Goal: Check status: Check status

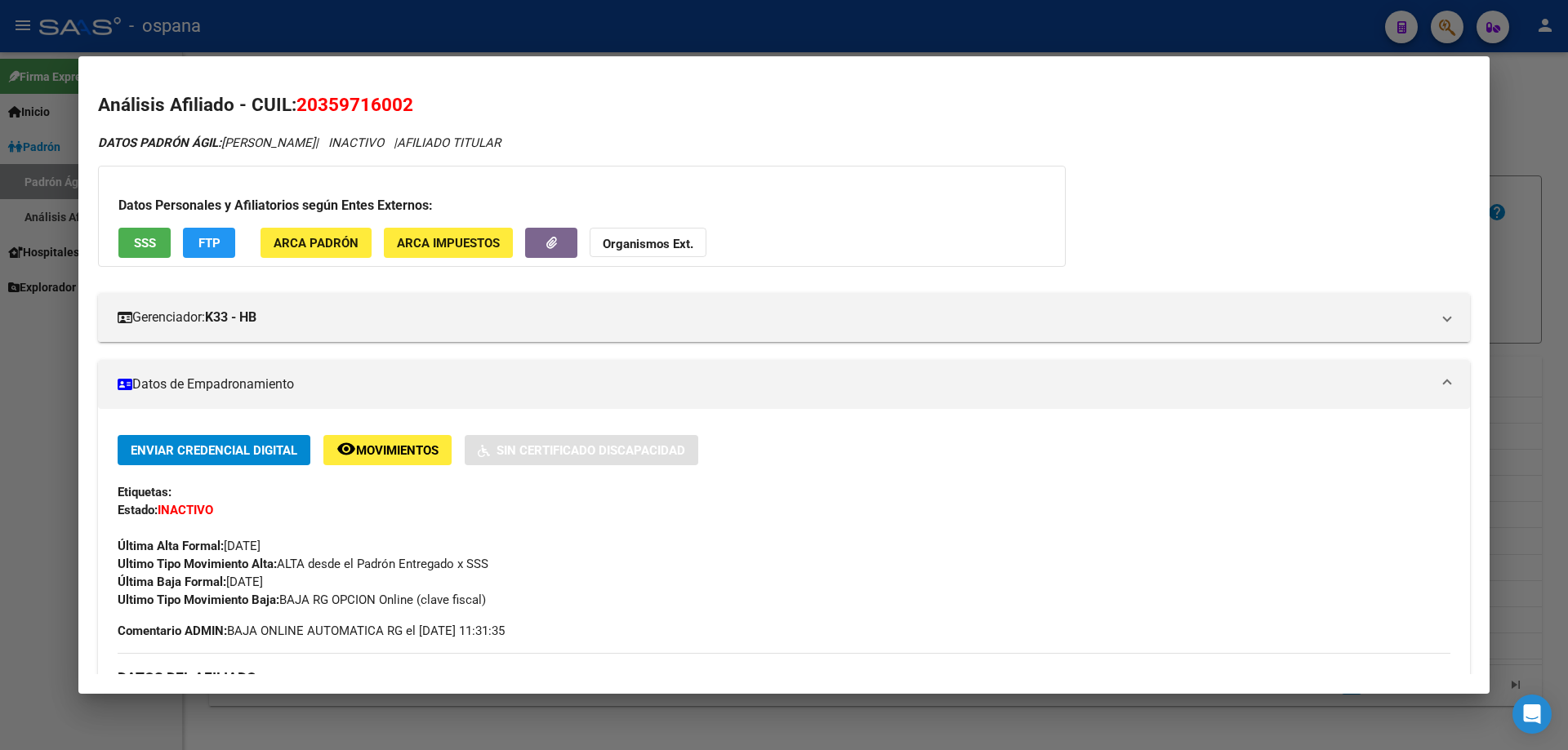
click at [1567, 299] on div at bounding box center [784, 375] width 1568 height 750
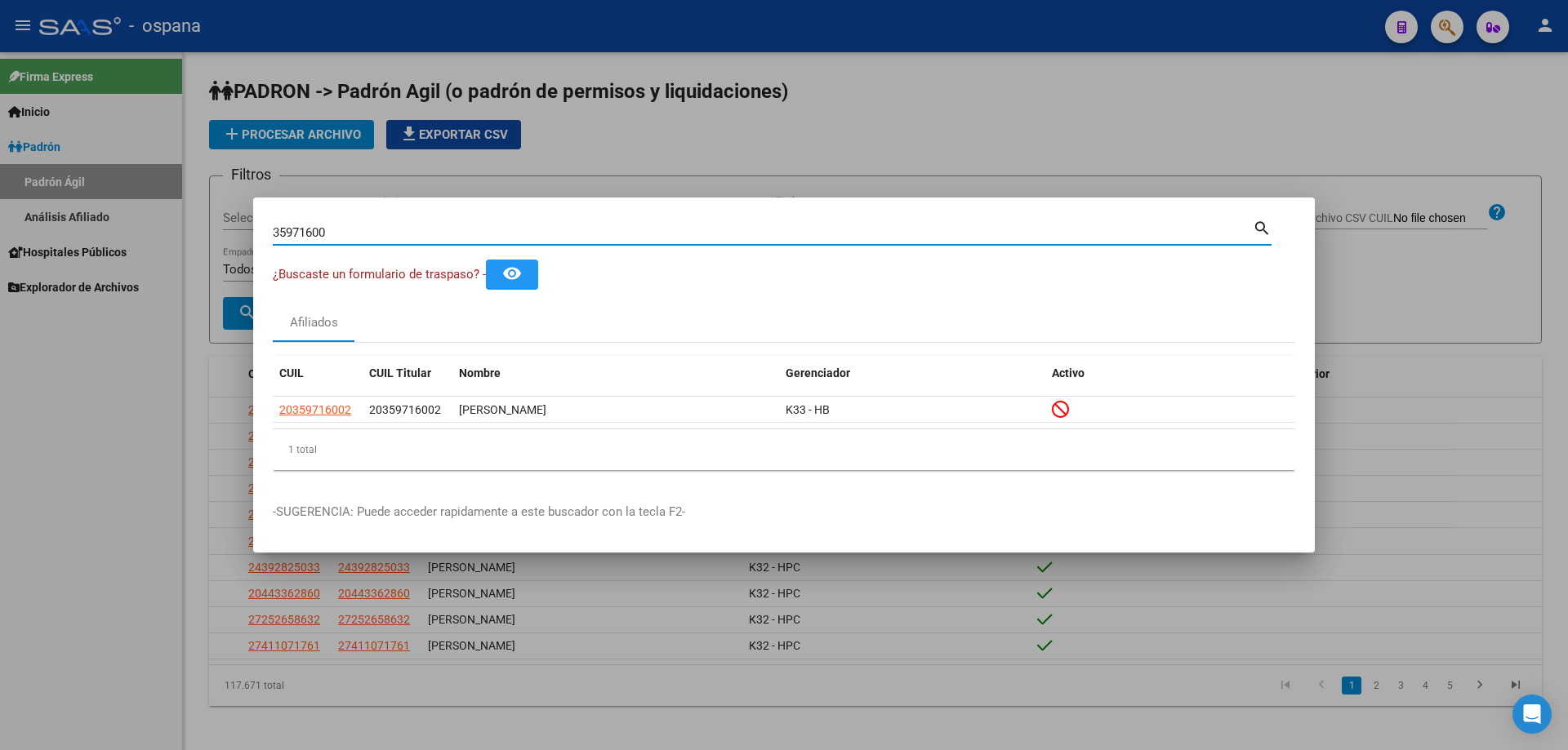
click at [609, 231] on input "35971600" at bounding box center [763, 233] width 980 height 15
paste input "28460082"
type input "28460082"
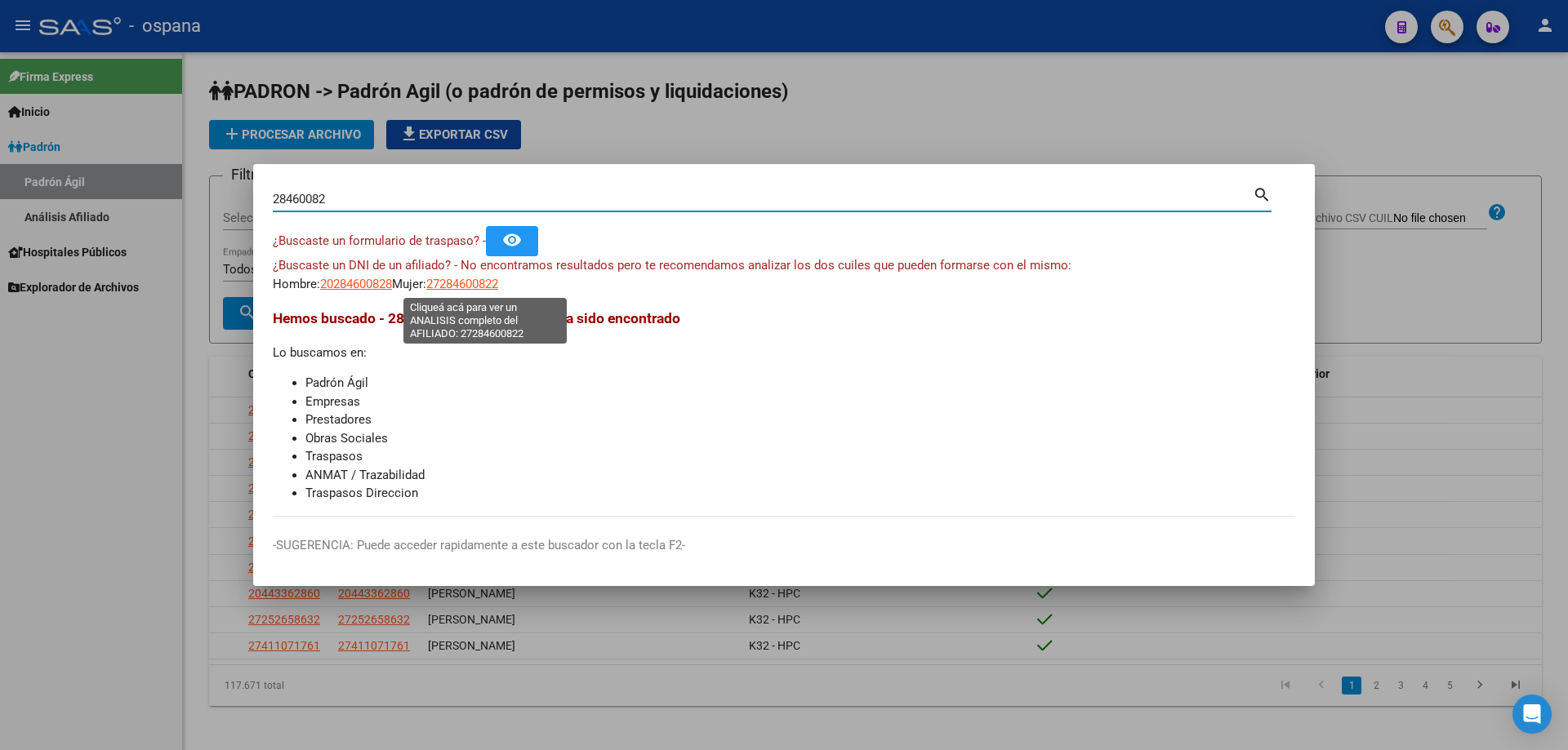
click at [457, 288] on span "27284600822" at bounding box center [463, 284] width 72 height 15
type textarea "27284600822"
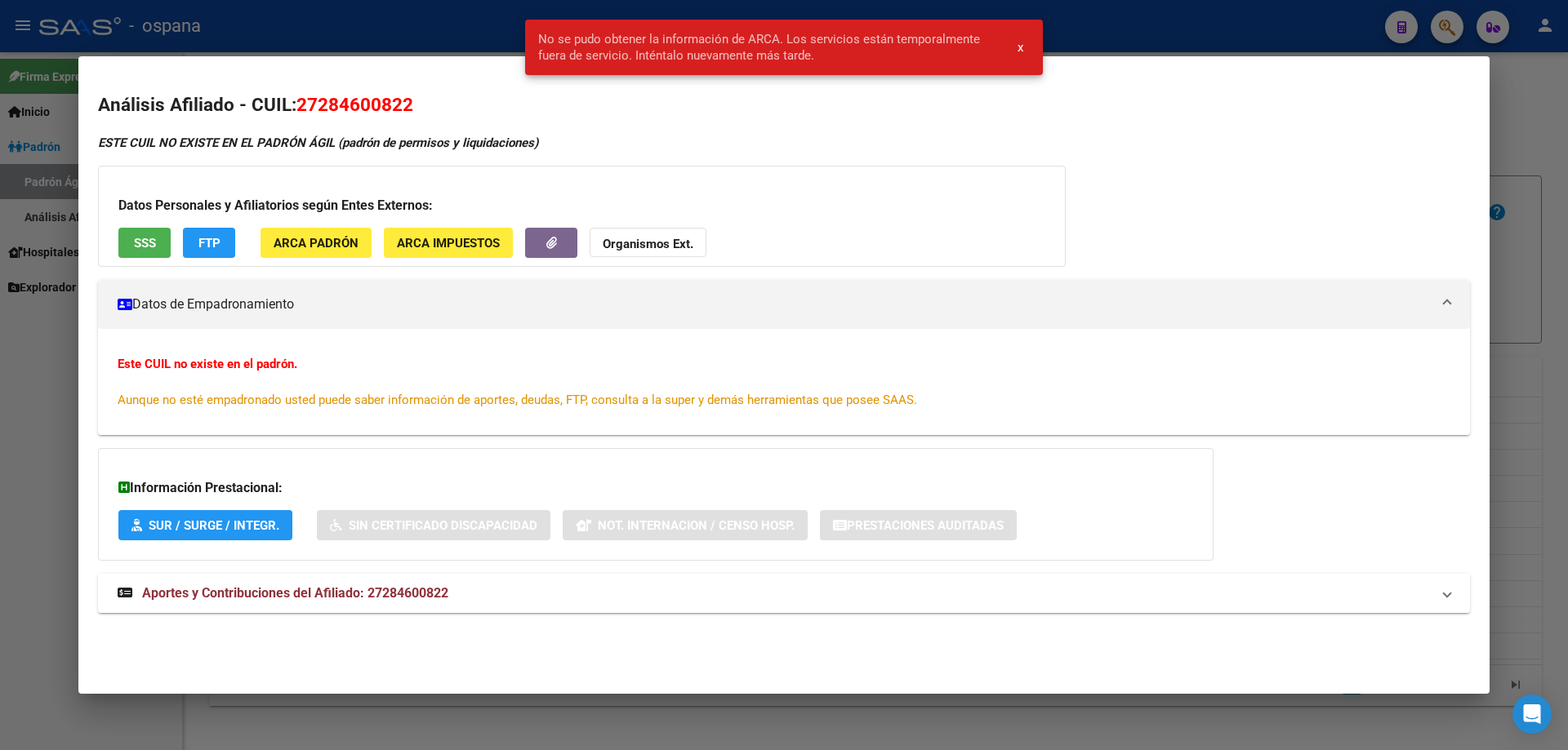
click at [1567, 341] on div at bounding box center [784, 375] width 1568 height 750
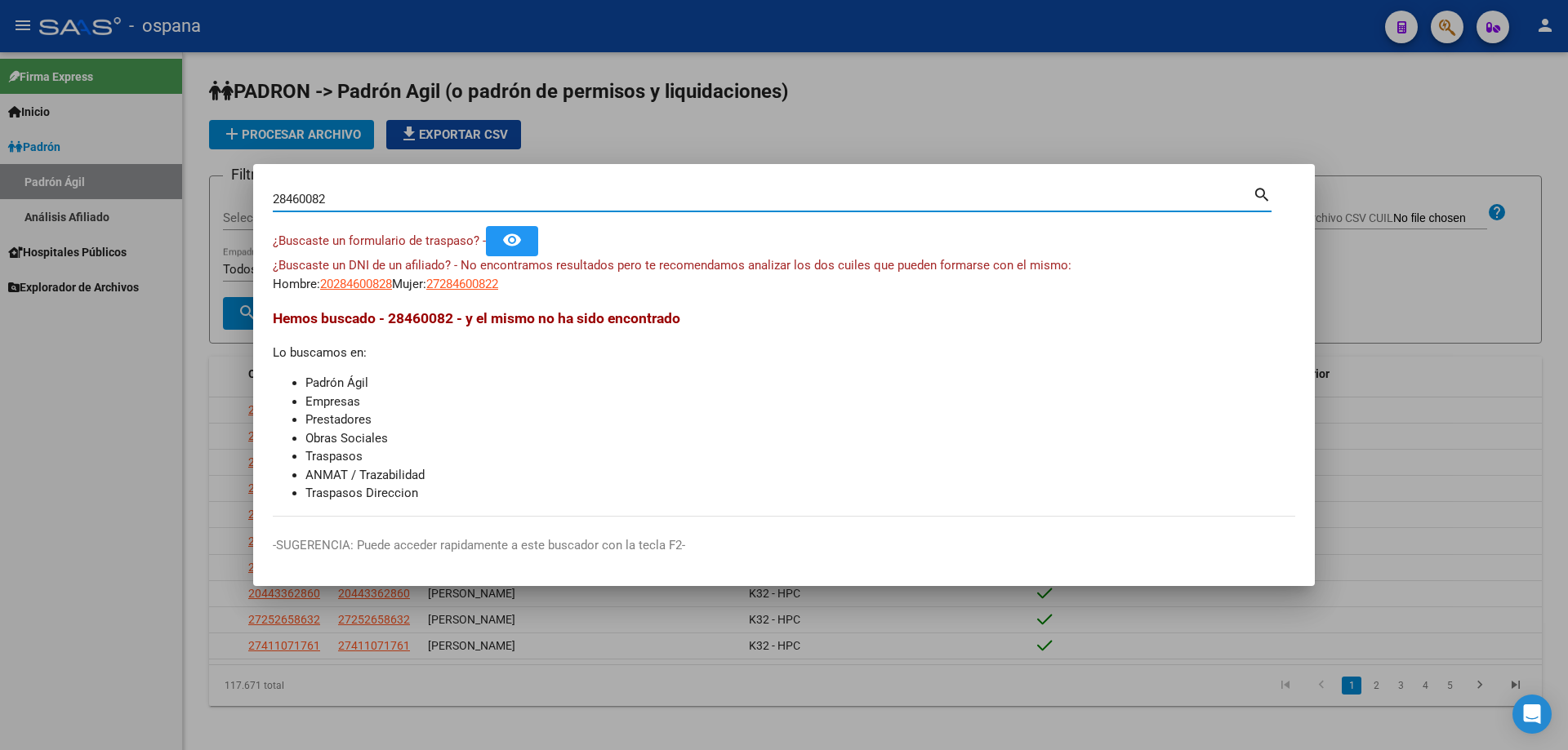
click at [371, 195] on input "28460082" at bounding box center [763, 200] width 980 height 15
type input "2"
paste input "27284600822"
type input "27284600822"
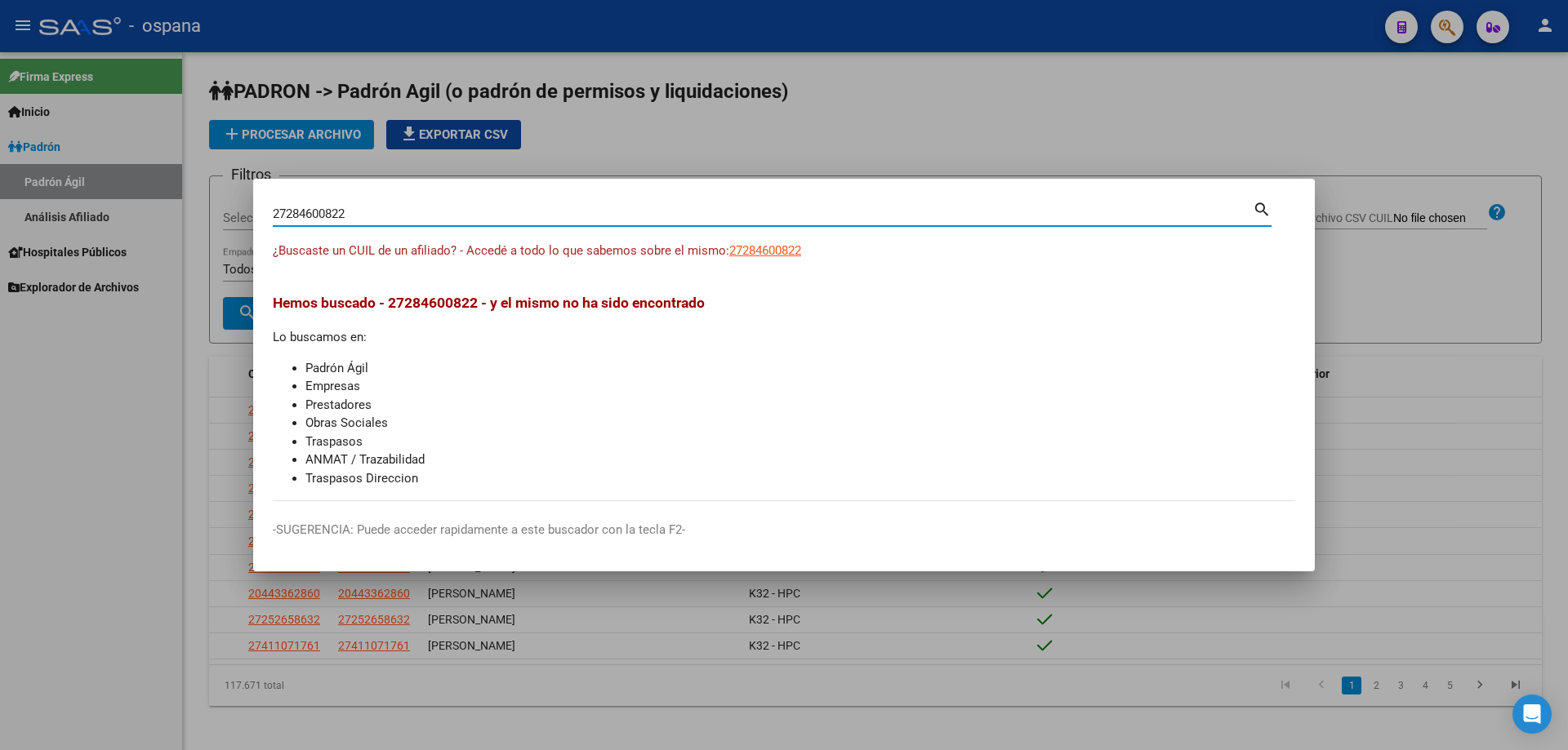
drag, startPoint x: 402, startPoint y: 219, endPoint x: 0, endPoint y: 131, distance: 411.5
click at [0, 154] on div "27284600822 Buscar (apellido, dni, cuil, nro traspaso, cuit, obra social) searc…" at bounding box center [784, 375] width 1568 height 750
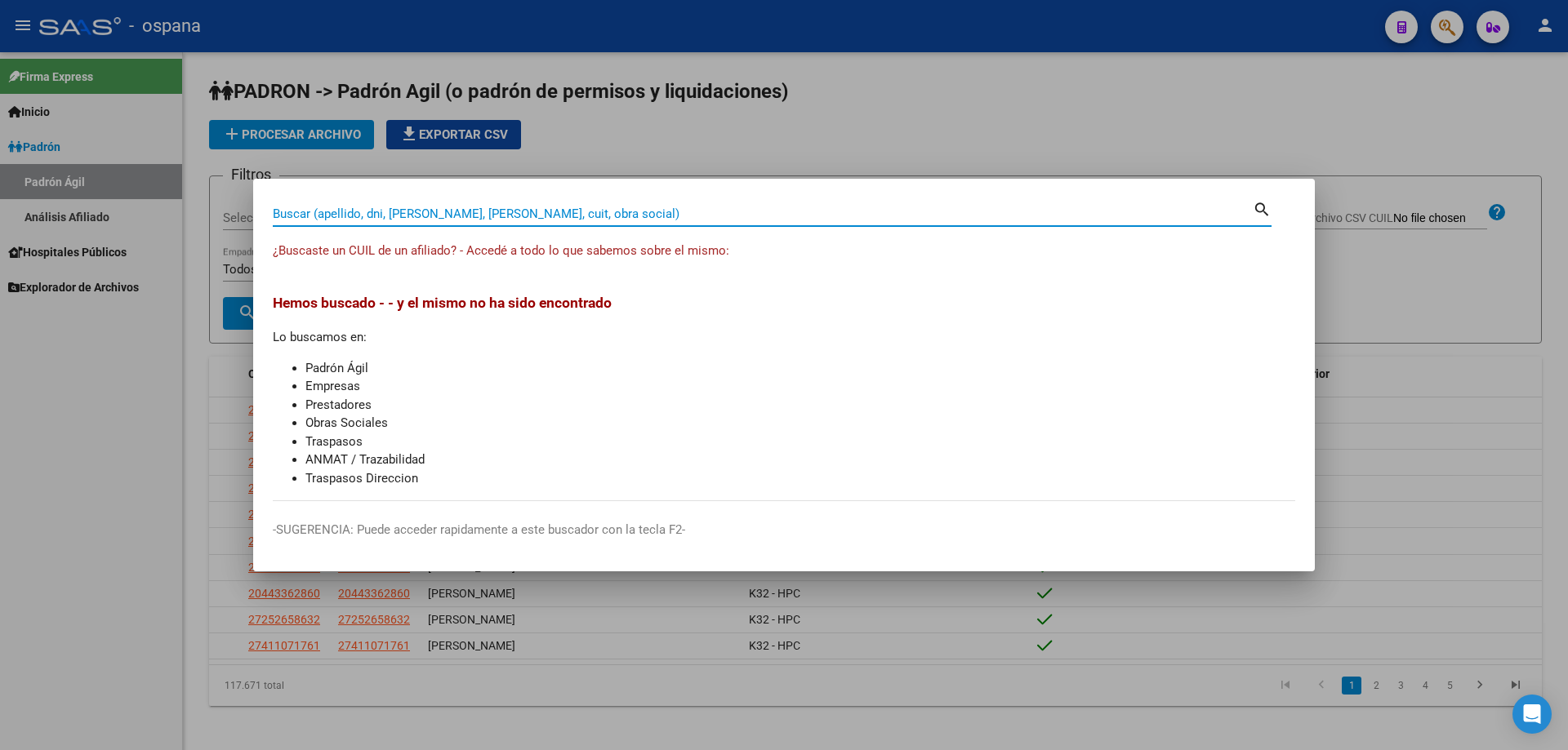
paste input "28460882"
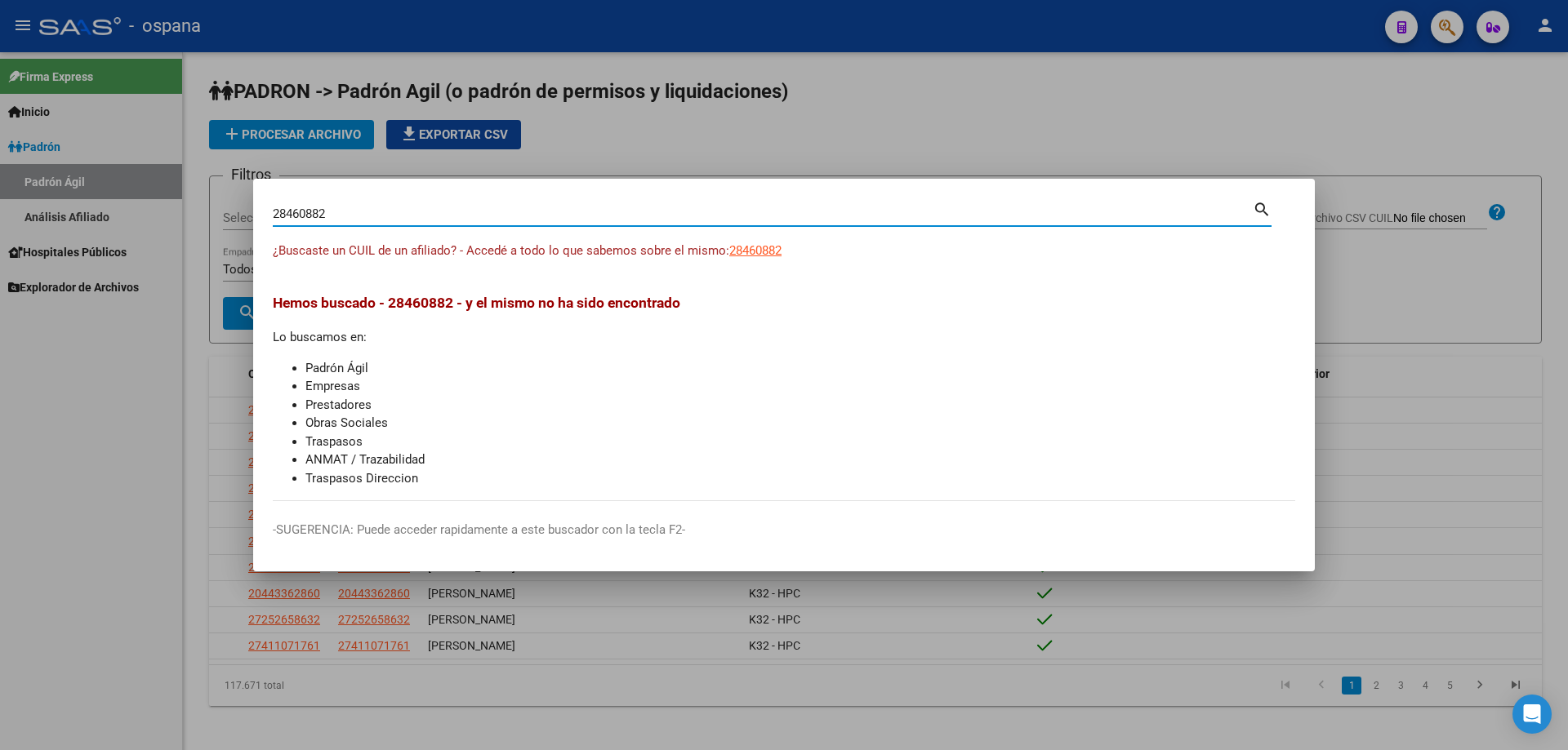
type input "28460882"
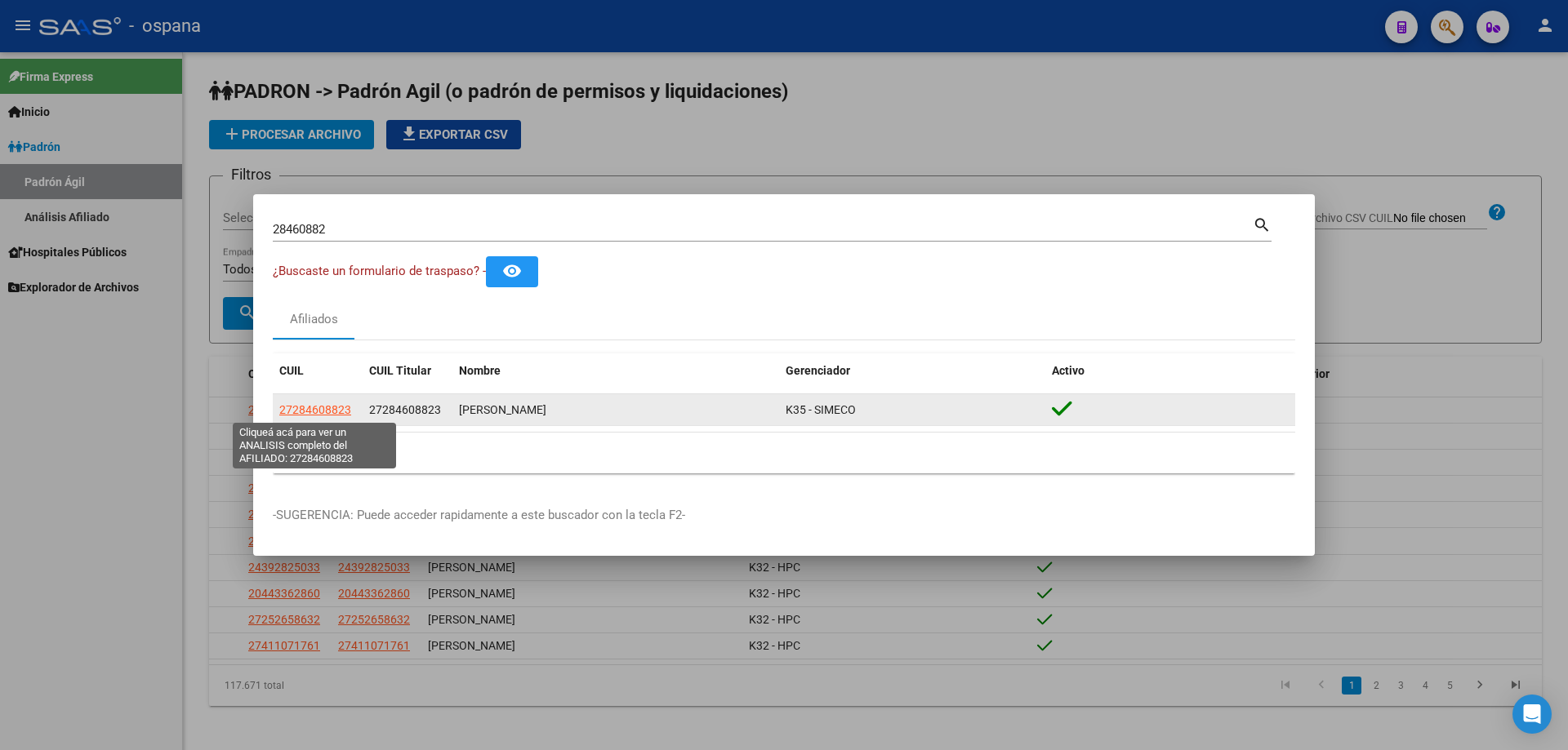
click at [310, 411] on span "27284608823" at bounding box center [316, 410] width 72 height 13
type textarea "27284608823"
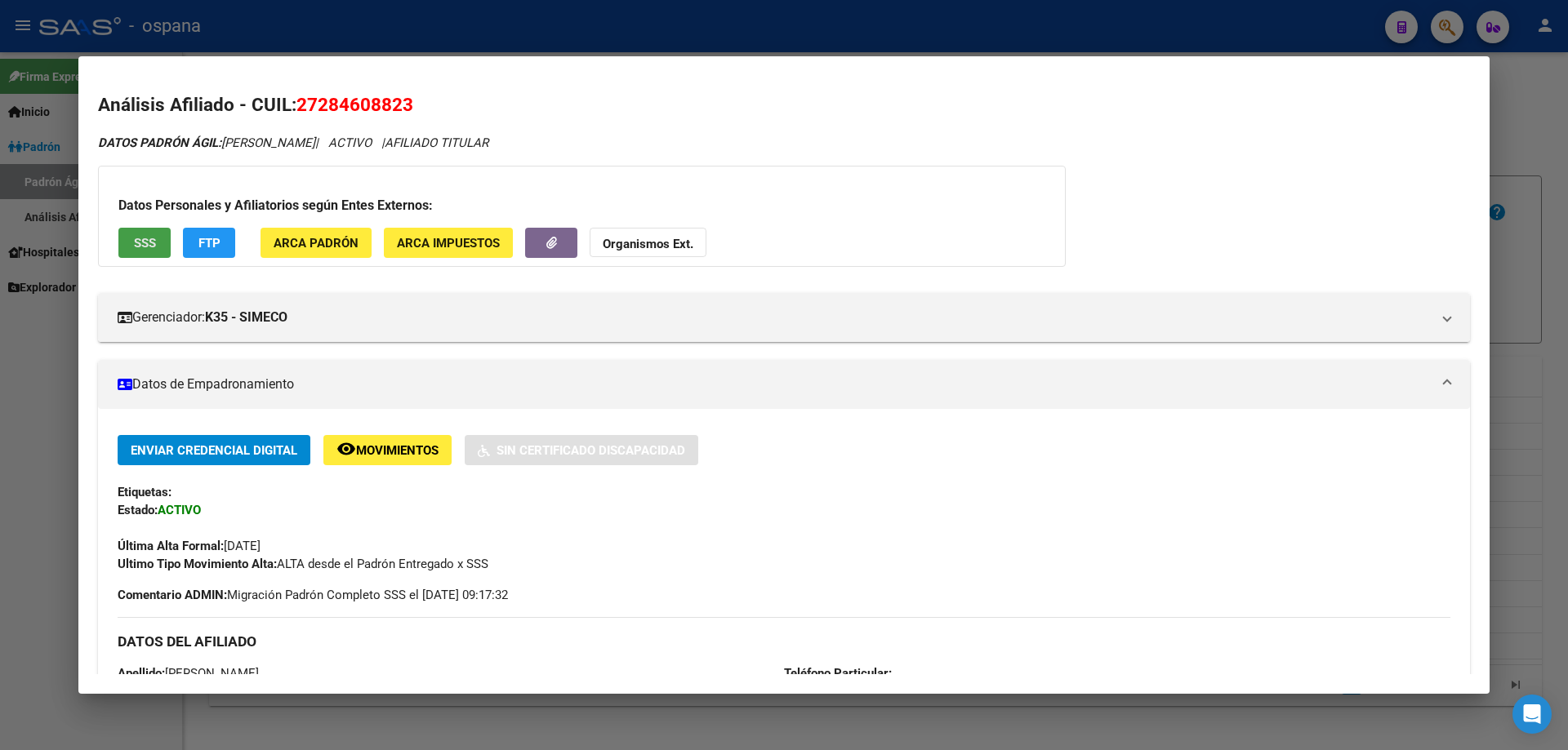
click at [150, 246] on span "SSS" at bounding box center [145, 243] width 22 height 15
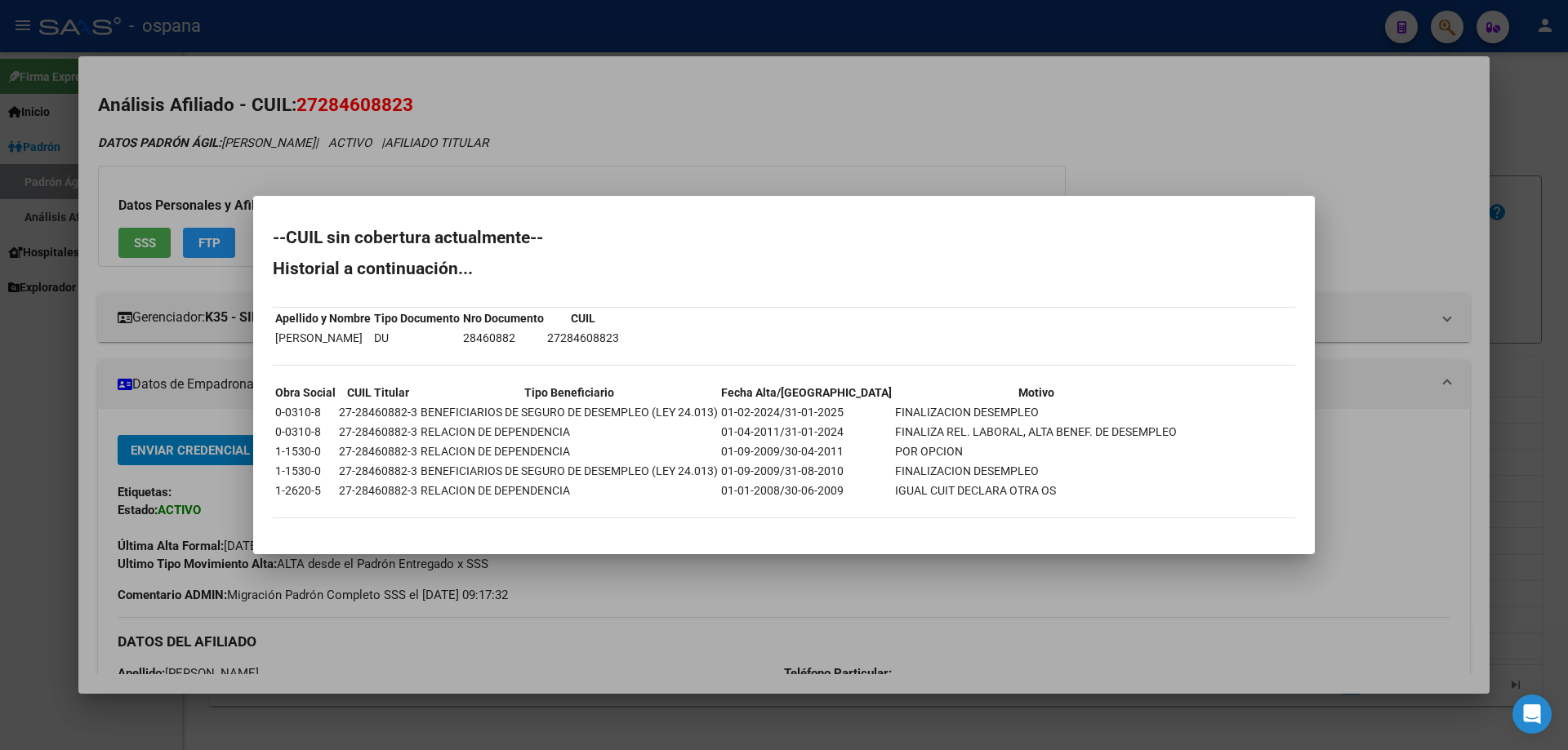
click at [677, 130] on div at bounding box center [784, 375] width 1568 height 750
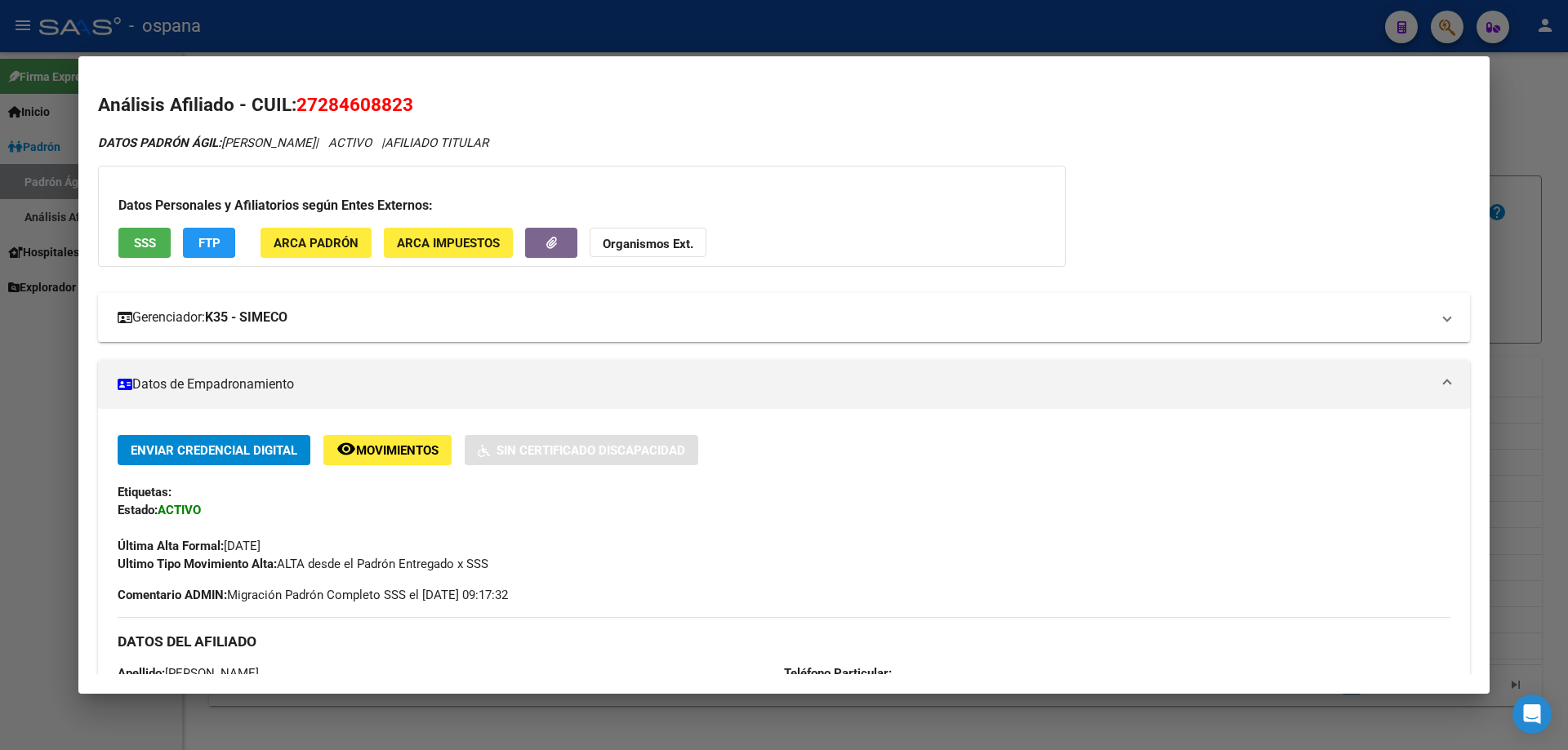
click at [240, 325] on strong "K35 - SIMECO" at bounding box center [246, 317] width 82 height 19
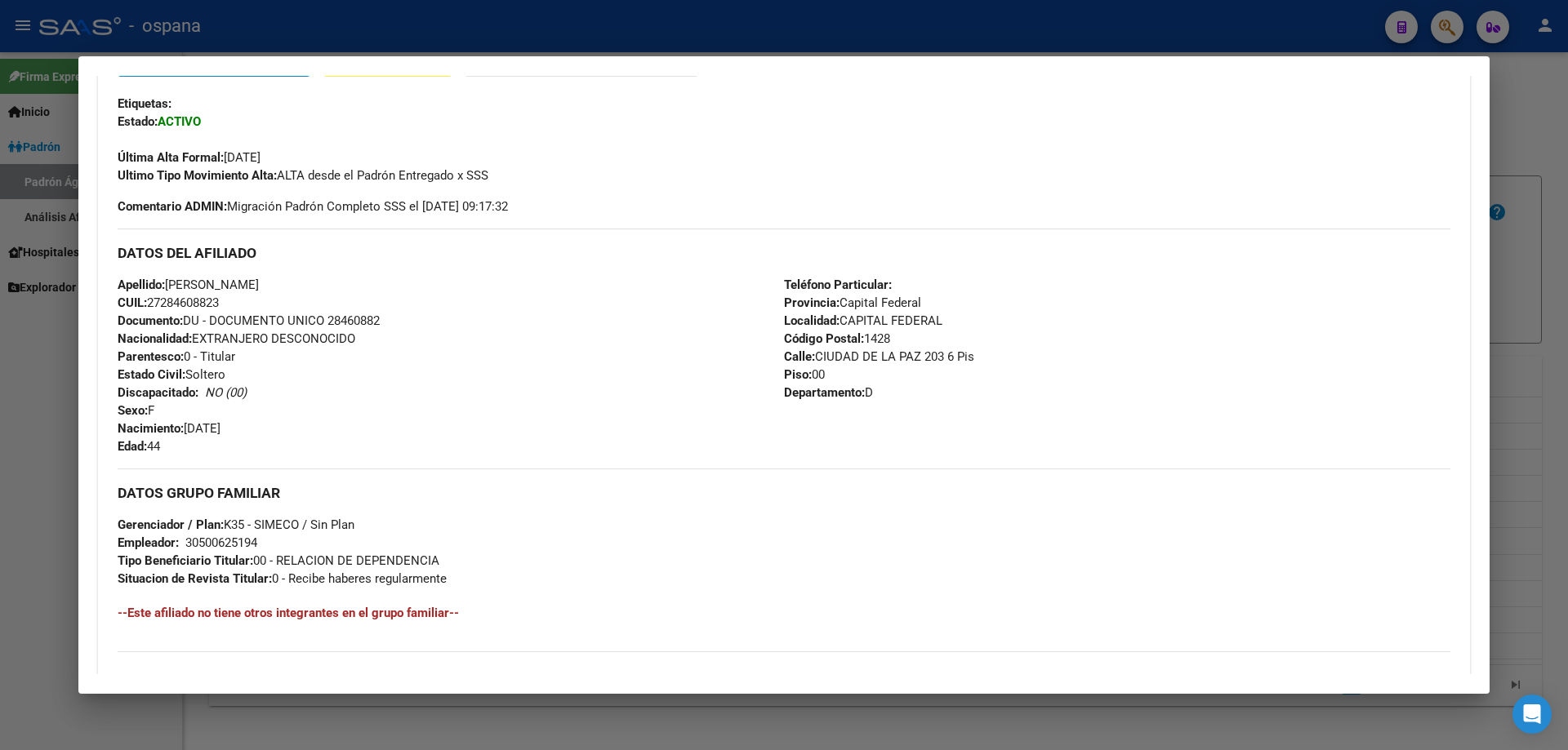
scroll to position [571, 0]
click at [1567, 258] on div at bounding box center [784, 375] width 1568 height 750
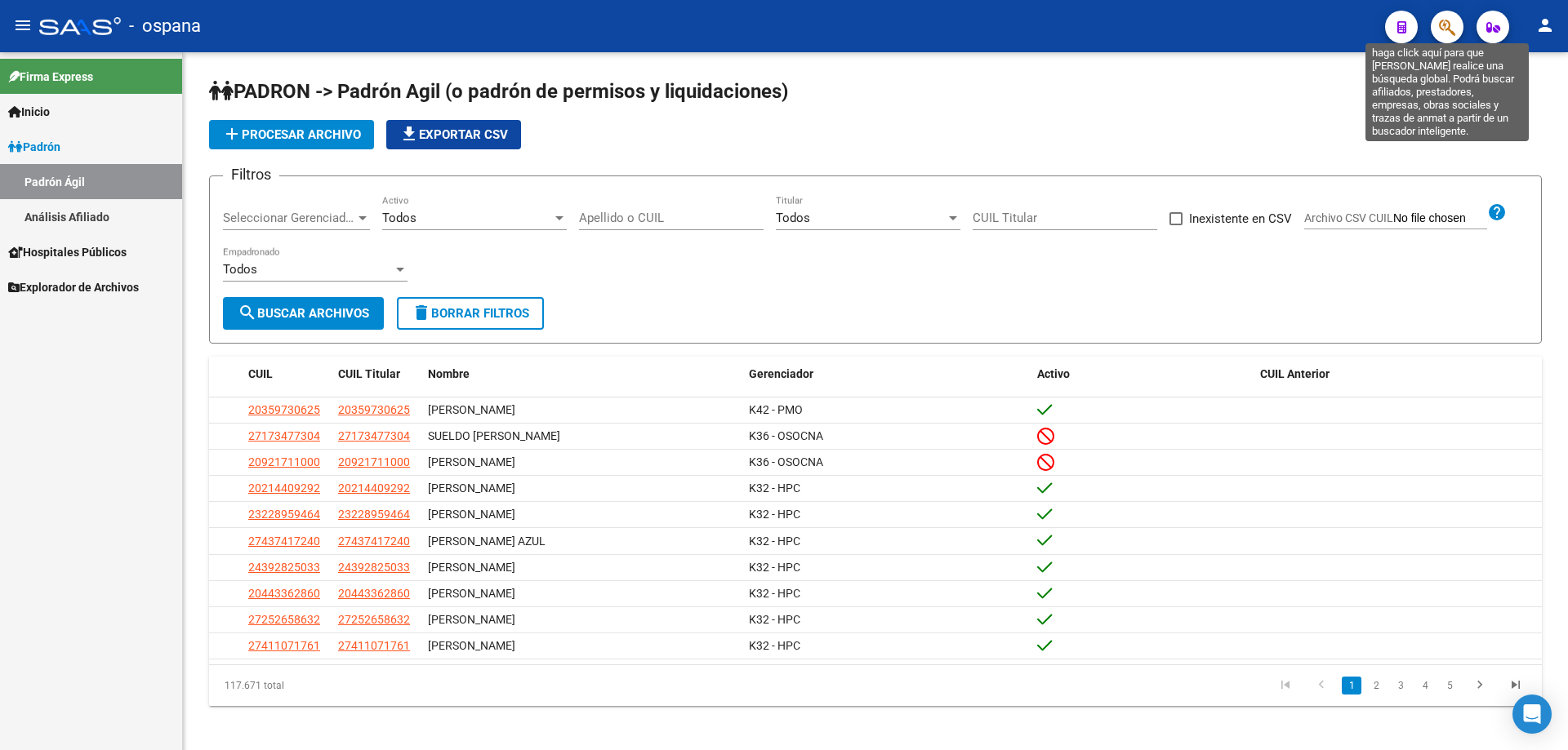
click at [1456, 27] on icon "button" at bounding box center [1447, 27] width 16 height 18
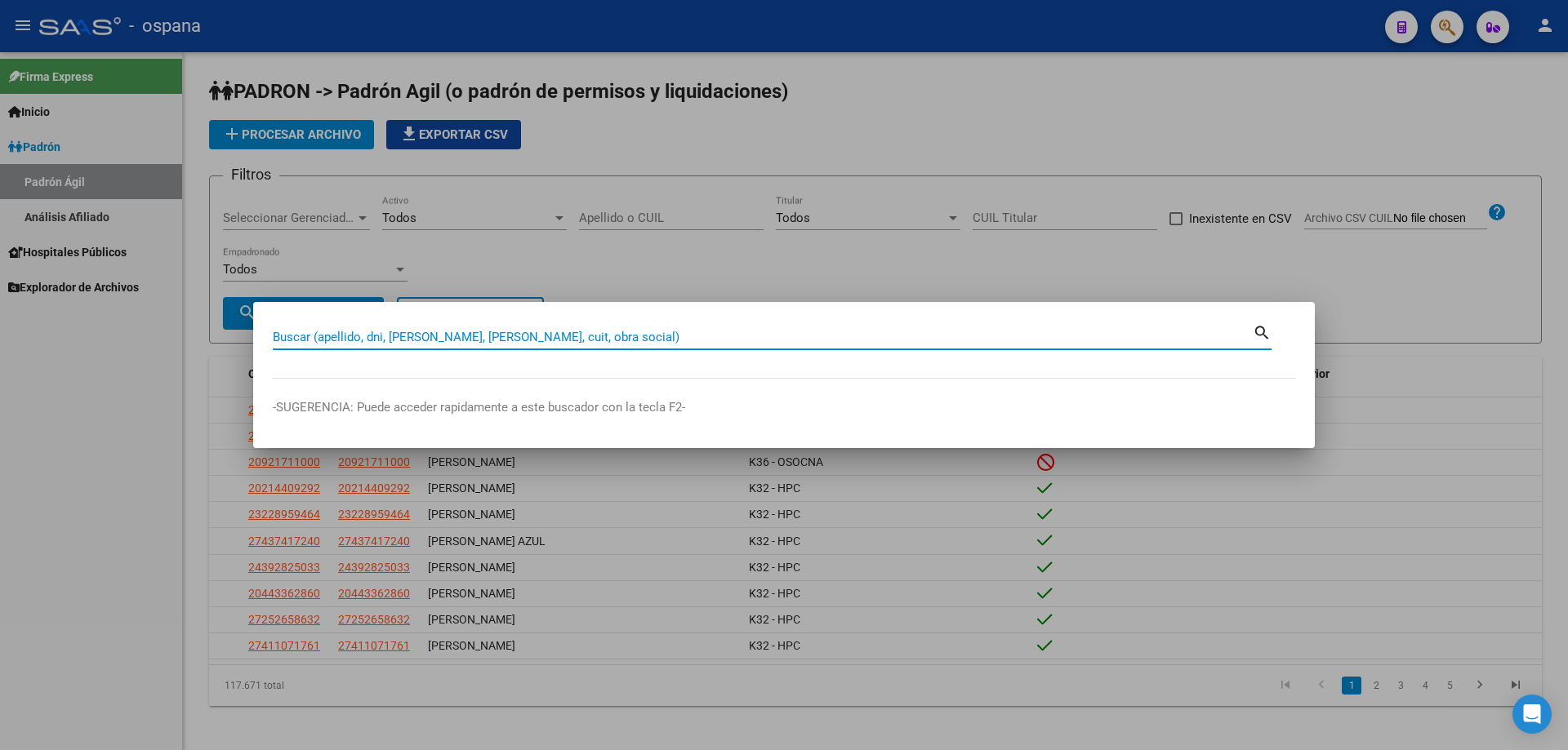
paste input "28460882"
type input "28460882"
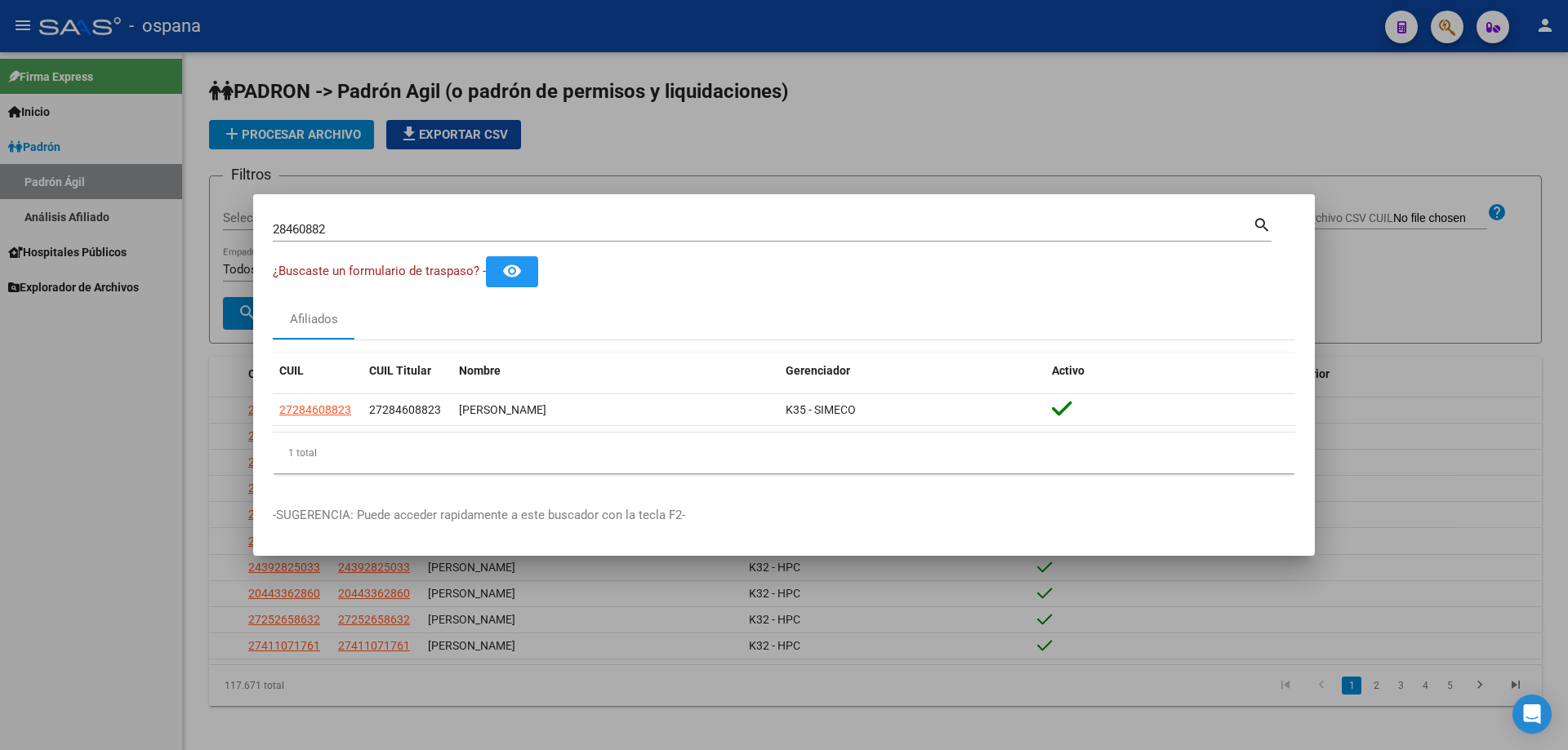
click at [1131, 749] on div at bounding box center [784, 375] width 1568 height 750
